Goal: Task Accomplishment & Management: Use online tool/utility

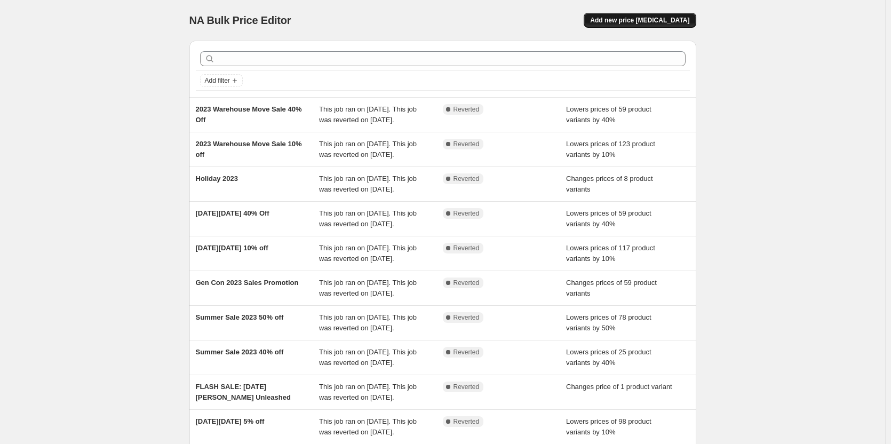
click at [648, 18] on span "Add new price [MEDICAL_DATA]" at bounding box center [639, 20] width 99 height 9
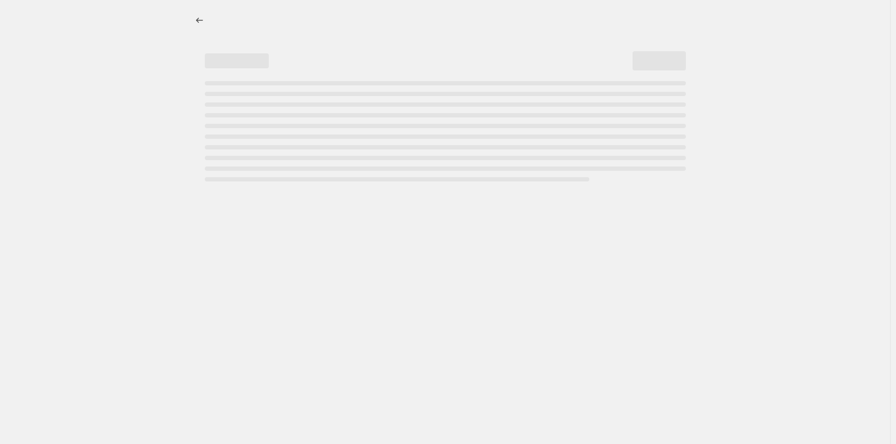
select select "percentage"
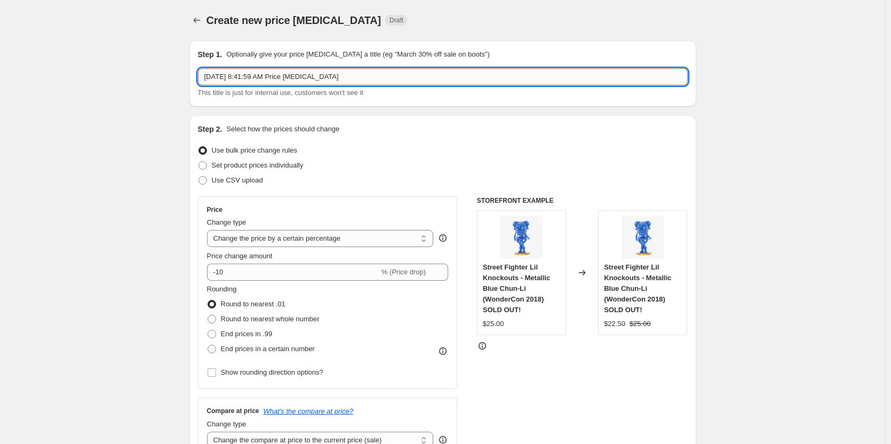
click at [298, 75] on input "[DATE] 8:41:59 AM Price [MEDICAL_DATA]" at bounding box center [443, 76] width 490 height 17
drag, startPoint x: 386, startPoint y: 73, endPoint x: 149, endPoint y: 58, distance: 237.8
type input "S"
type input "2025 SDCC Leftover Sale"
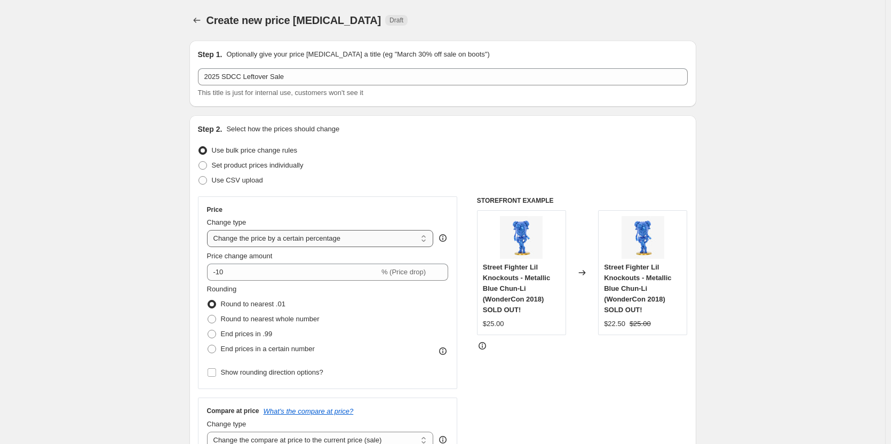
click at [291, 237] on select "Change the price to a certain amount Change the price by a certain amount Chang…" at bounding box center [320, 238] width 227 height 17
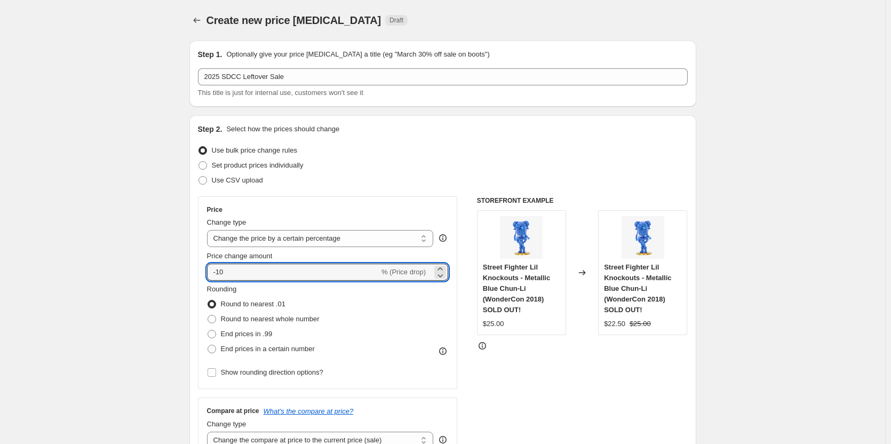
drag, startPoint x: 259, startPoint y: 267, endPoint x: 177, endPoint y: 268, distance: 82.7
type input "75"
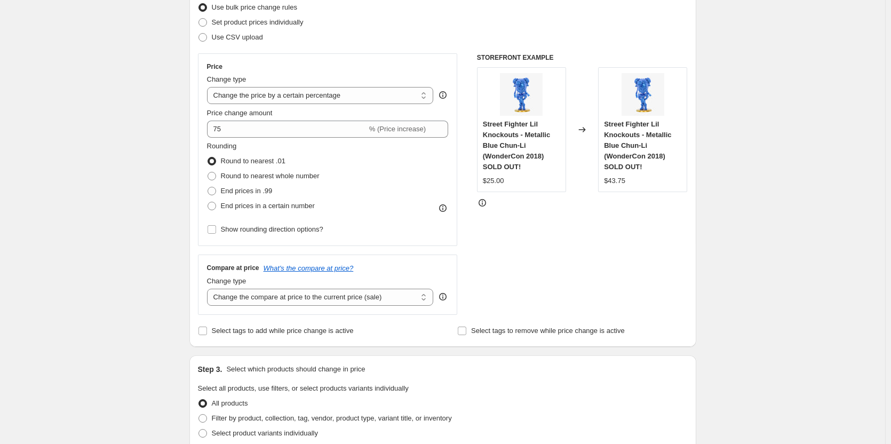
scroll to position [213, 0]
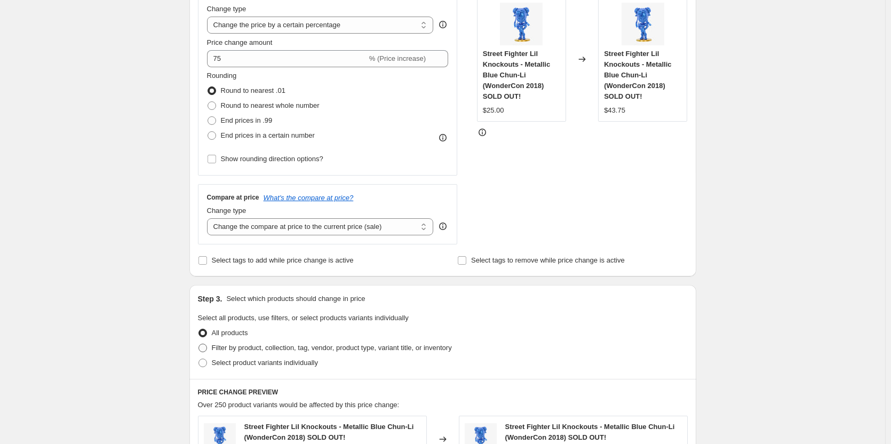
click at [207, 347] on span at bounding box center [202, 348] width 9 height 9
click at [199, 344] on input "Filter by product, collection, tag, vendor, product type, variant title, or inv…" at bounding box center [198, 344] width 1 height 1
radio input "true"
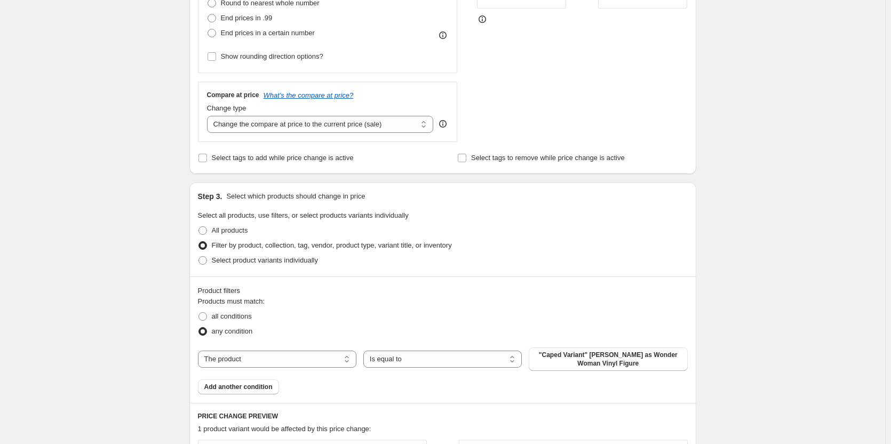
scroll to position [320, 0]
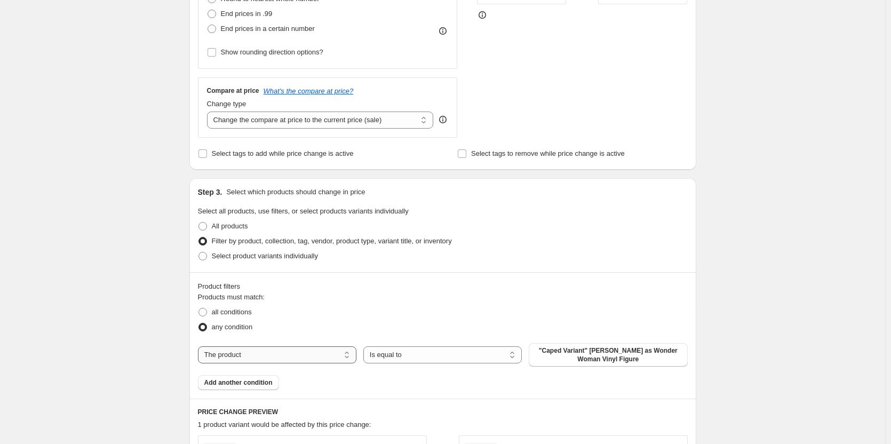
click at [268, 350] on select "The product The product's collection The product's tag The product's vendor The…" at bounding box center [277, 354] width 158 height 17
click at [328, 356] on select "The product The product's collection The product's tag The product's vendor The…" at bounding box center [277, 354] width 158 height 17
select select "collection"
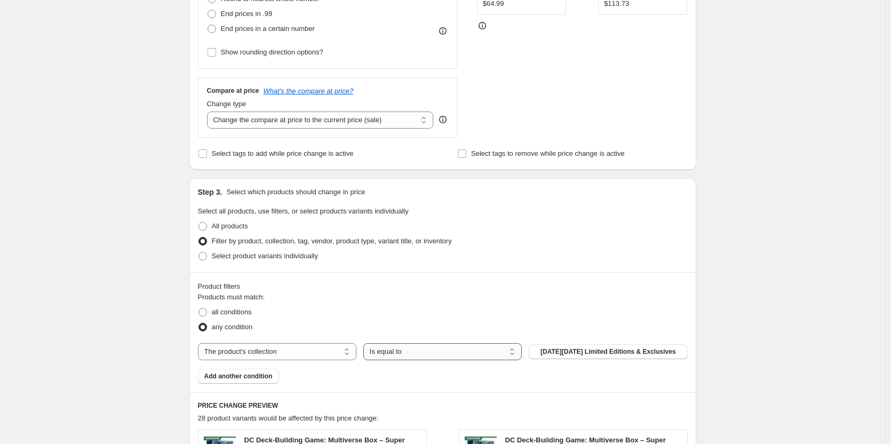
click at [463, 353] on select "Is equal to Is not equal to" at bounding box center [442, 351] width 158 height 17
click at [459, 354] on select "Is equal to Is not equal to" at bounding box center [442, 351] width 158 height 17
click at [576, 356] on button "[DATE][DATE] Limited Editions & Exclusives" at bounding box center [608, 351] width 158 height 15
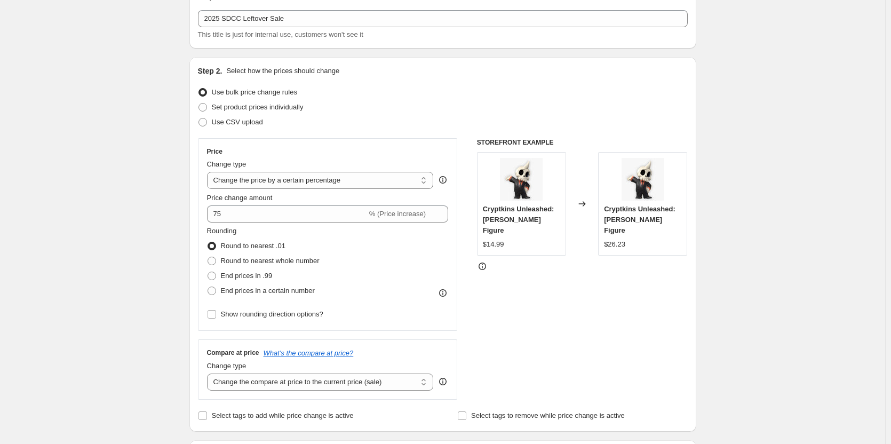
scroll to position [53, 0]
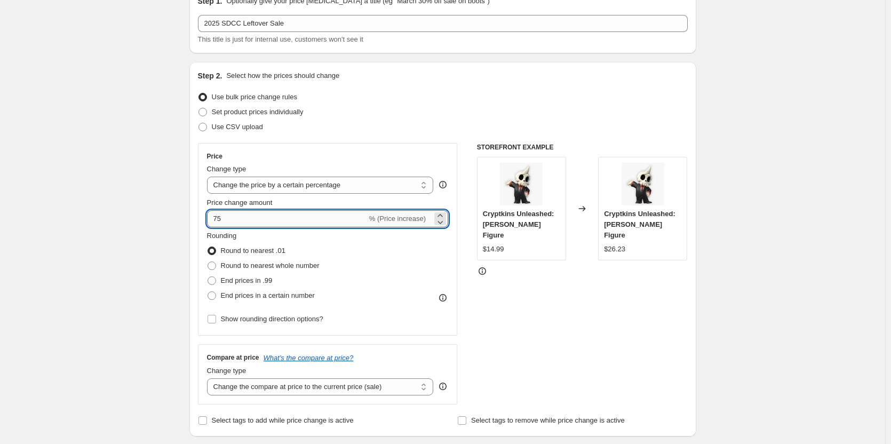
click at [216, 221] on input "75" at bounding box center [287, 218] width 160 height 17
type input "-75"
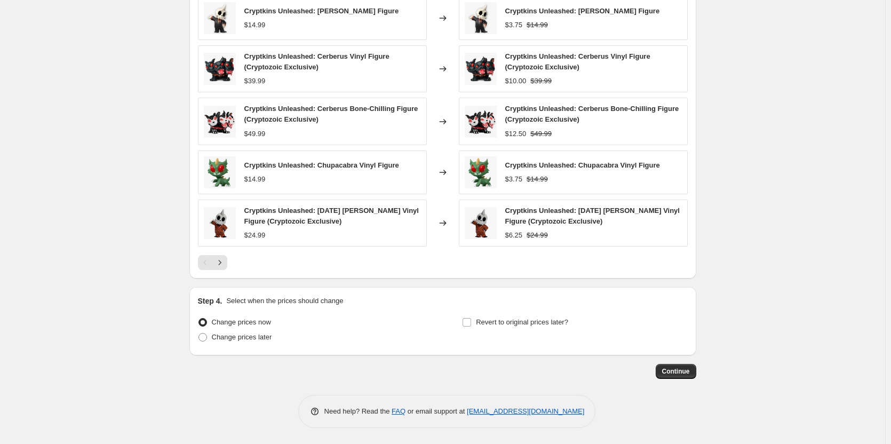
scroll to position [753, 0]
click at [203, 335] on span at bounding box center [202, 337] width 9 height 9
click at [199, 333] on input "Change prices later" at bounding box center [198, 333] width 1 height 1
radio input "true"
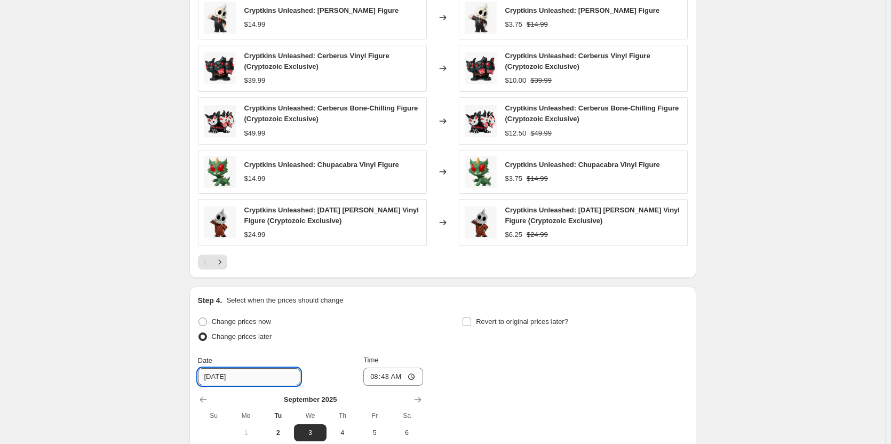
click at [233, 378] on input "[DATE]" at bounding box center [249, 376] width 102 height 17
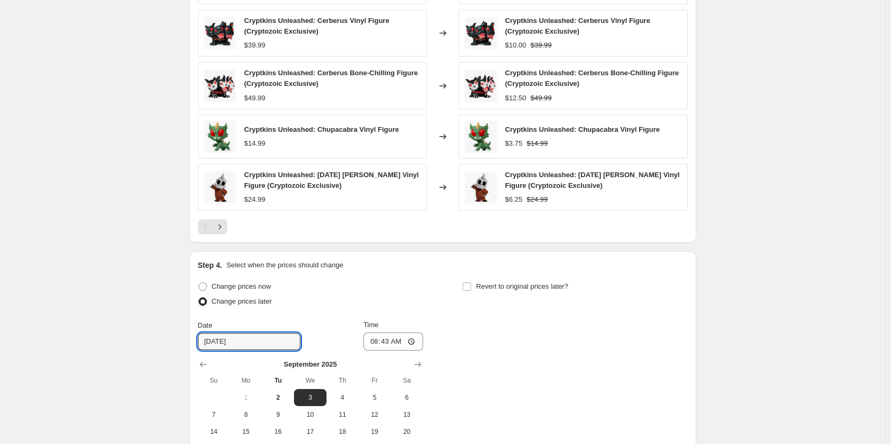
scroll to position [807, 0]
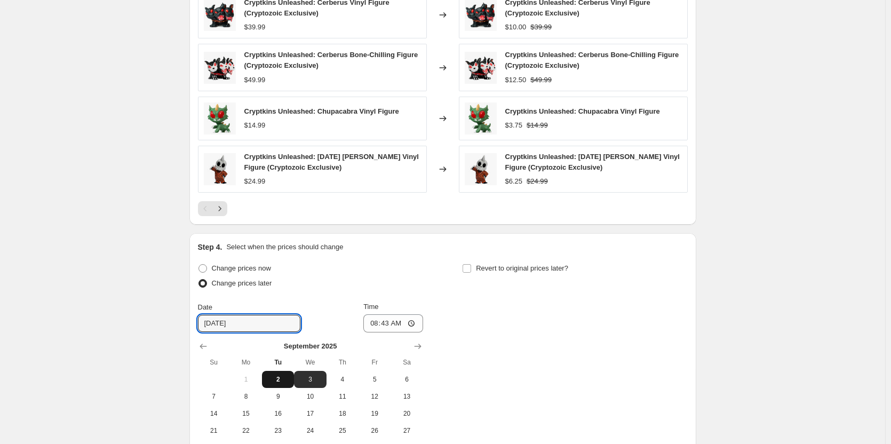
click at [278, 377] on span "2" at bounding box center [277, 379] width 23 height 9
type input "[DATE]"
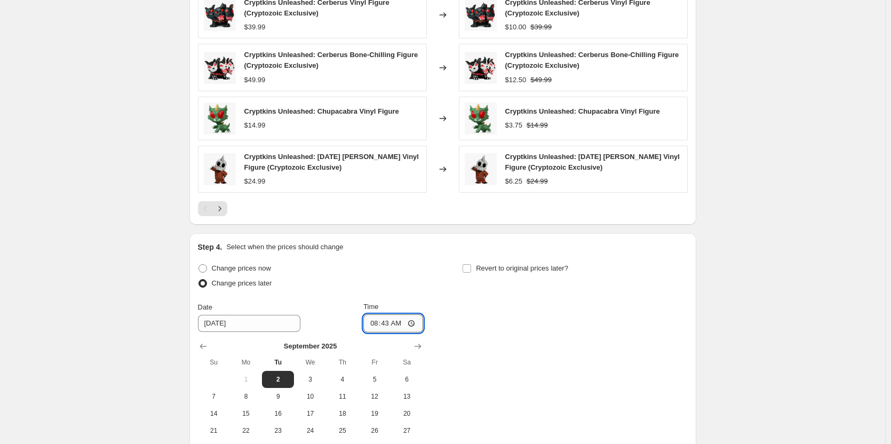
click at [378, 325] on input "08:43" at bounding box center [393, 323] width 60 height 18
type input "10:00"
click at [537, 329] on div "Change prices now Change prices later Date [DATE] Time 10:00 [DATE] Su Mo Tu We…" at bounding box center [443, 358] width 490 height 195
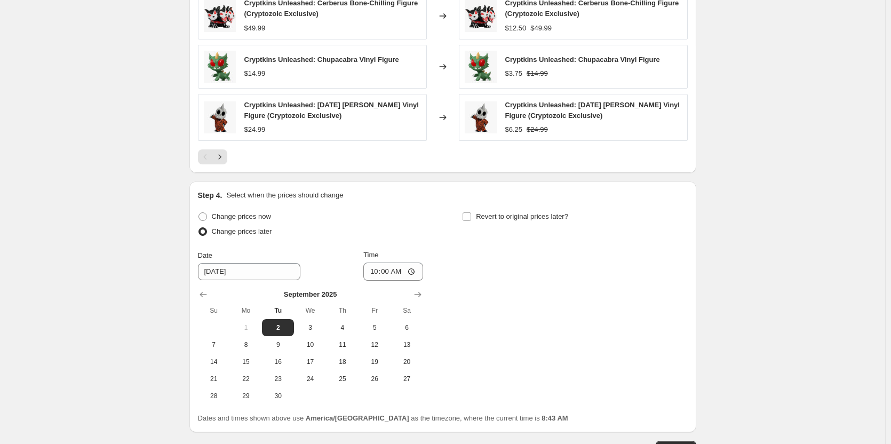
scroll to position [936, 0]
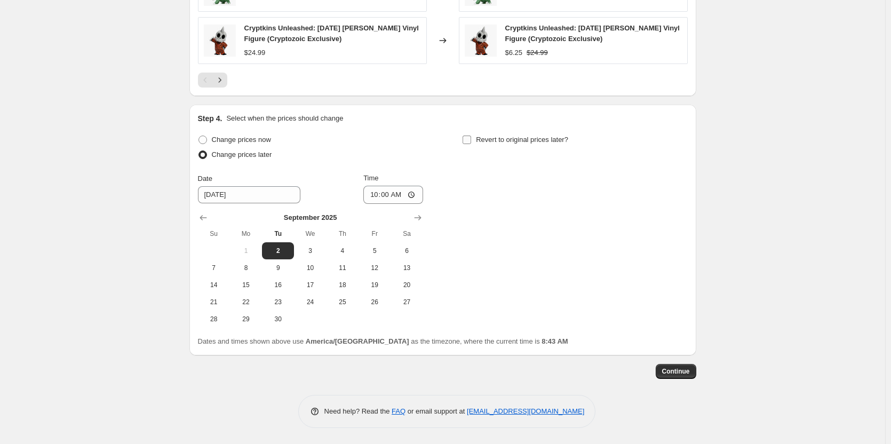
click at [471, 139] on input "Revert to original prices later?" at bounding box center [467, 140] width 9 height 9
checkbox input "true"
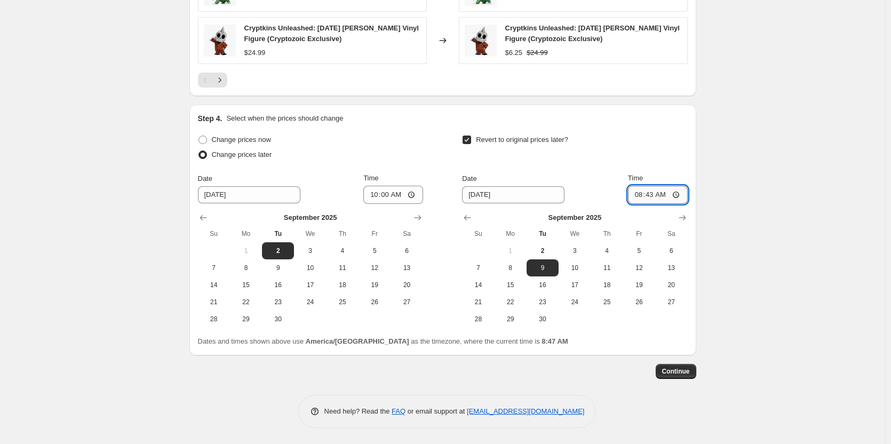
click at [647, 198] on input "08:43" at bounding box center [658, 195] width 60 height 18
click at [639, 195] on input "08:43" at bounding box center [658, 195] width 60 height 18
click at [665, 191] on input "11:59" at bounding box center [658, 195] width 60 height 18
type input "23:59"
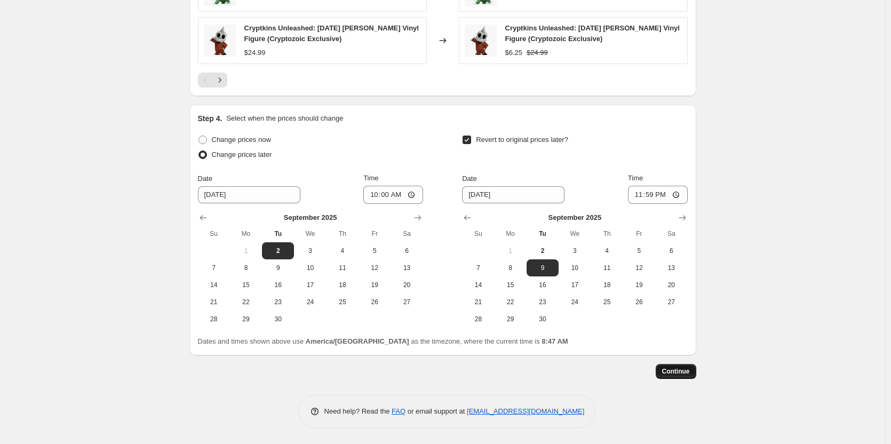
click at [686, 374] on span "Continue" at bounding box center [676, 371] width 28 height 9
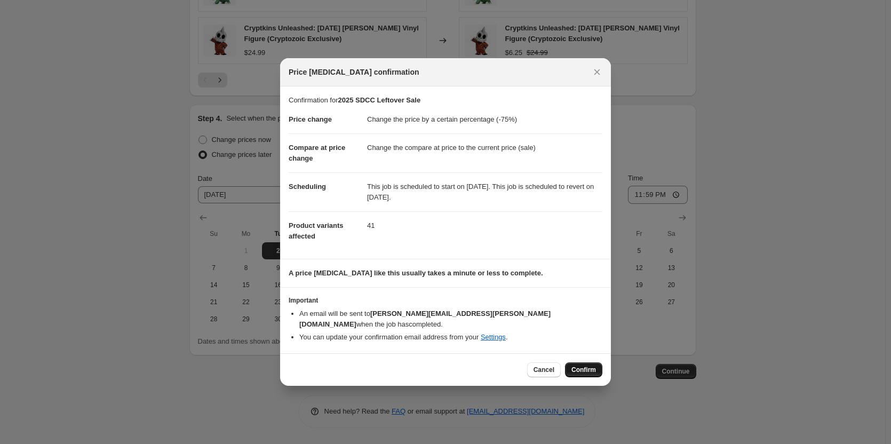
click at [589, 365] on span "Confirm" at bounding box center [583, 369] width 25 height 9
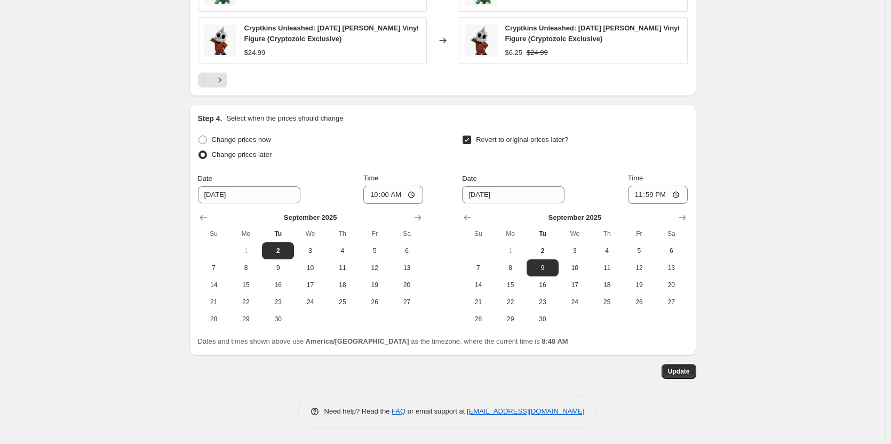
scroll to position [1001, 0]
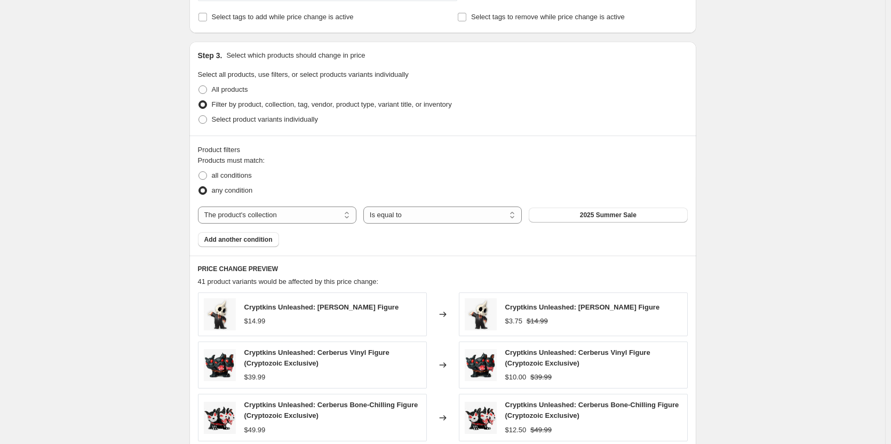
scroll to position [521, 0]
